Goal: Check status

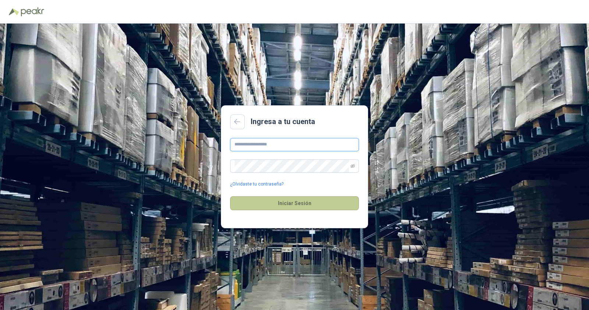
type input "**********"
click at [323, 201] on button "Iniciar Sesión" at bounding box center [294, 203] width 129 height 14
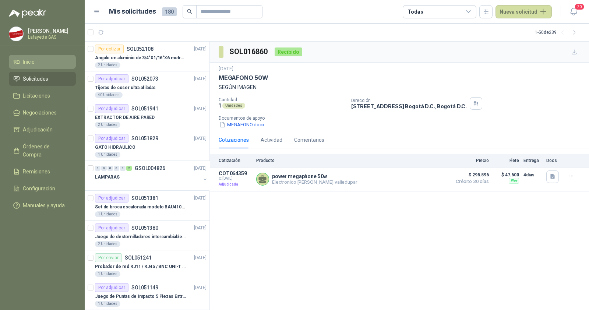
click at [43, 60] on li "Inicio" at bounding box center [42, 62] width 58 height 8
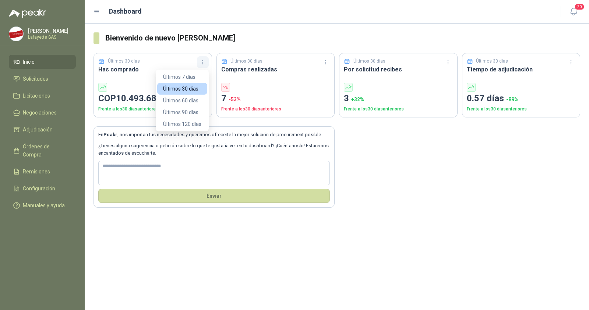
click at [204, 58] on button "button" at bounding box center [203, 62] width 12 height 12
click at [185, 101] on button "Últimos 60 días" at bounding box center [182, 101] width 50 height 12
click at [201, 57] on button "button" at bounding box center [203, 62] width 12 height 12
click at [180, 124] on button "Últimos 120 días" at bounding box center [182, 124] width 50 height 12
